Goal: Task Accomplishment & Management: Manage account settings

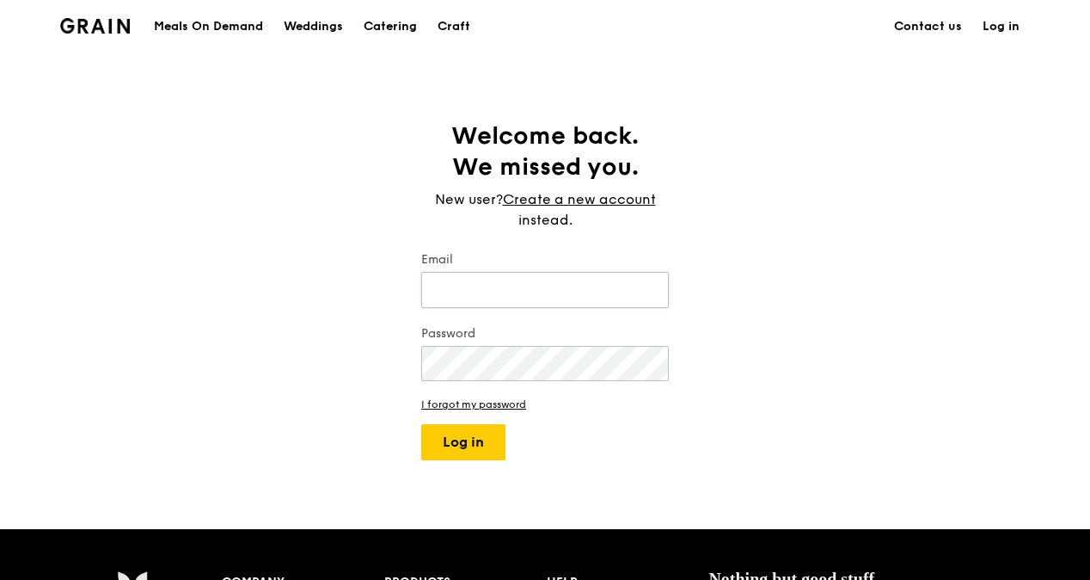
click at [573, 291] on input "Email" at bounding box center [545, 290] width 248 height 36
type input "[EMAIL_ADDRESS][DOMAIN_NAME]"
click at [421, 424] on button "Log in" at bounding box center [463, 442] width 84 height 36
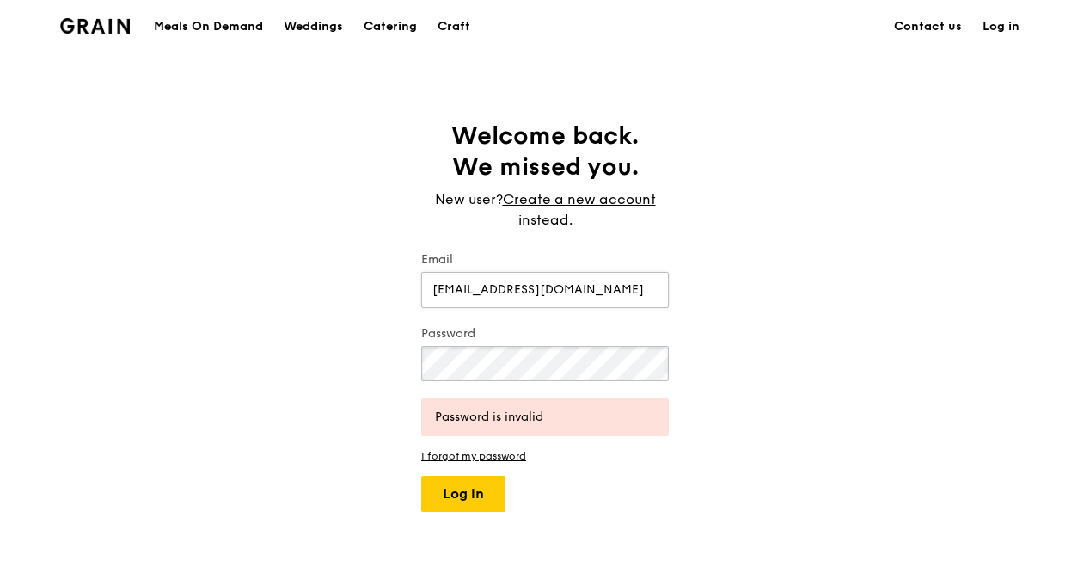
click at [421, 476] on button "Log in" at bounding box center [463, 494] width 84 height 36
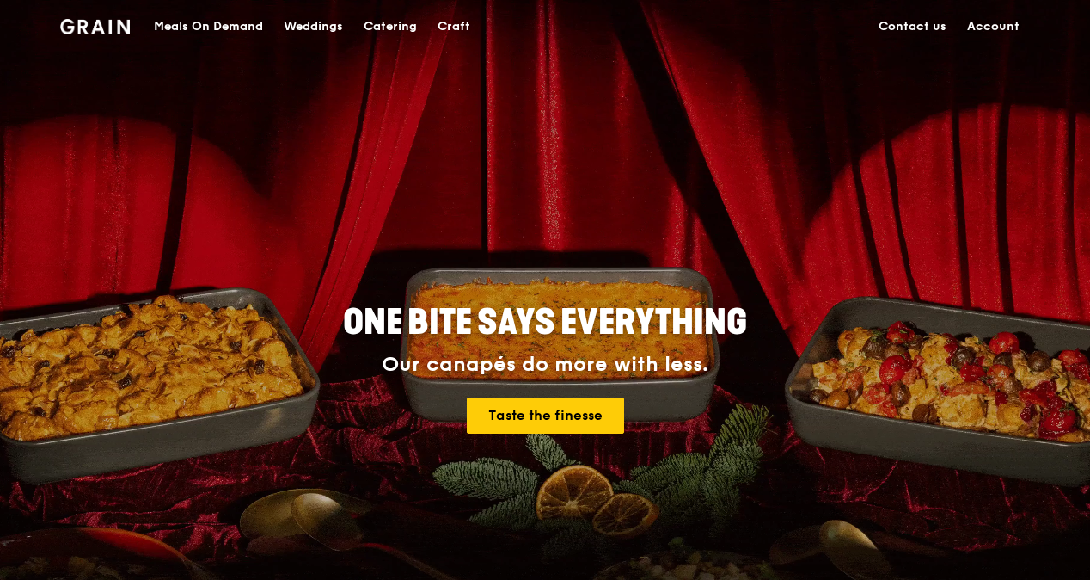
click at [1011, 17] on link "Account" at bounding box center [993, 27] width 73 height 52
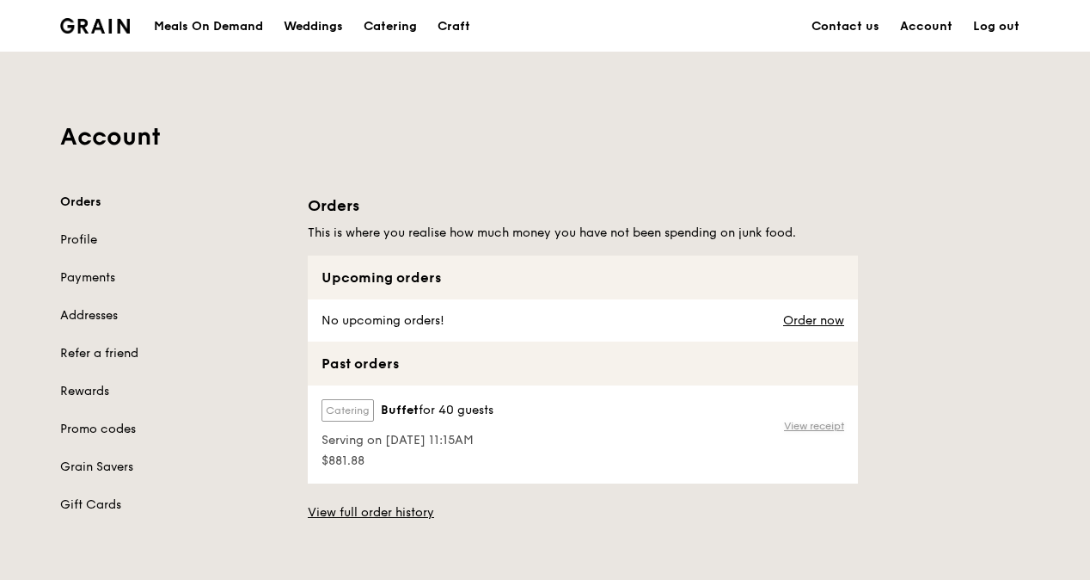
click at [822, 427] on link "View receipt" at bounding box center [814, 426] width 60 height 14
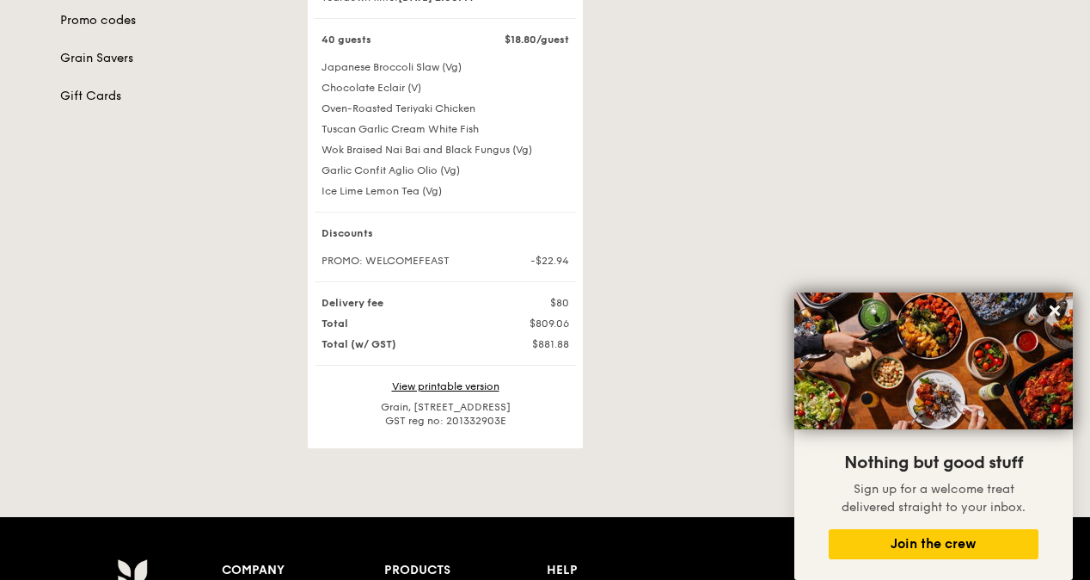
scroll to position [396, 0]
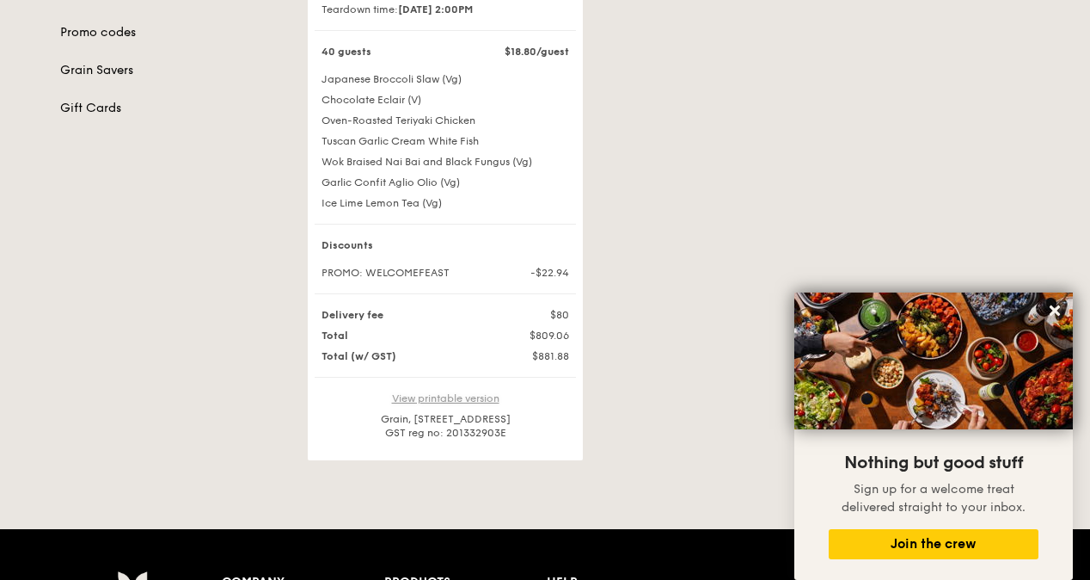
click at [473, 404] on link "View printable version" at bounding box center [445, 398] width 107 height 12
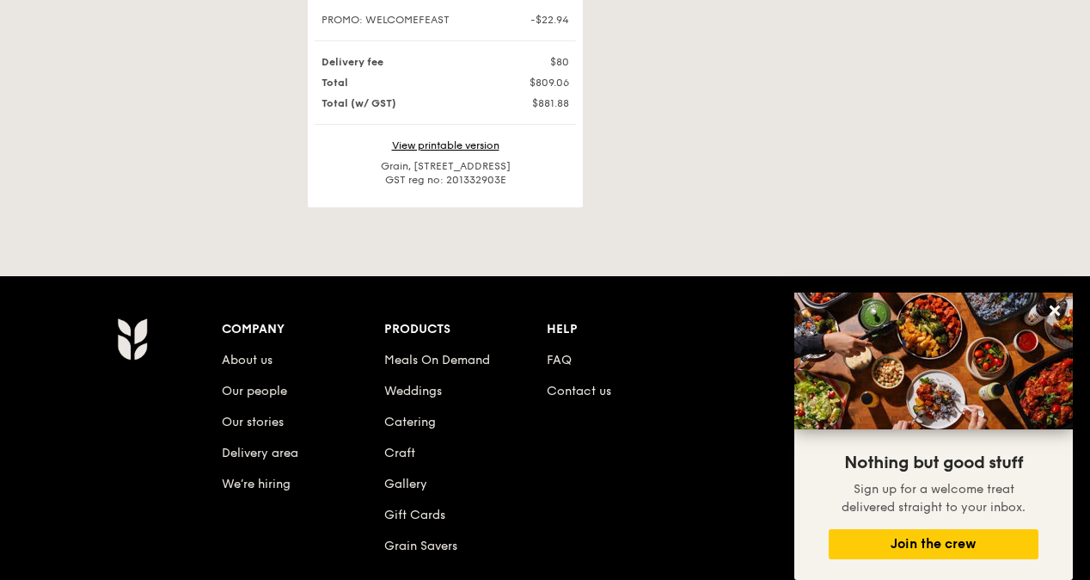
scroll to position [0, 0]
